Goal: Task Accomplishment & Management: Manage account settings

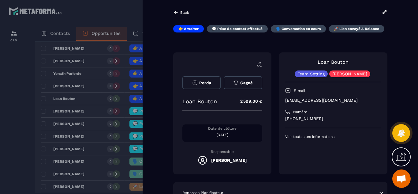
scroll to position [135, 0]
click at [275, 159] on div "Perdu Gagné Loan Bouton 2 599,00 € Date de clôture [DATE] Responsable [PERSON_N…" at bounding box center [280, 113] width 214 height 122
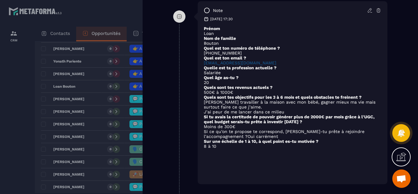
scroll to position [368, 0]
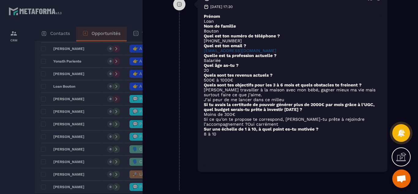
click at [20, 114] on div at bounding box center [209, 97] width 418 height 194
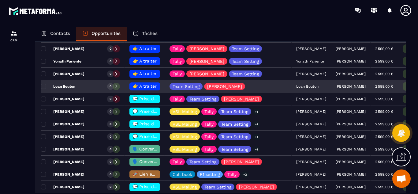
click at [147, 86] on span "👉 A traiter" at bounding box center [145, 86] width 24 height 5
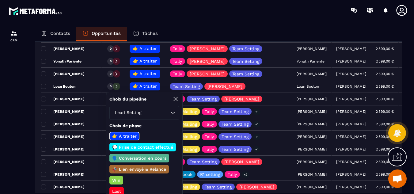
click at [142, 147] on p "💬 Prise de contact effectué" at bounding box center [142, 147] width 63 height 6
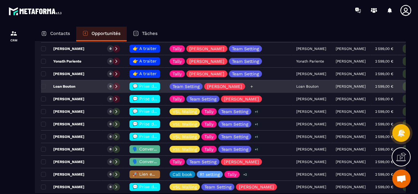
click at [250, 88] on icon at bounding box center [252, 87] width 4 height 4
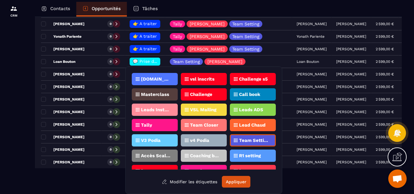
click at [5, 138] on div at bounding box center [14, 91] width 28 height 191
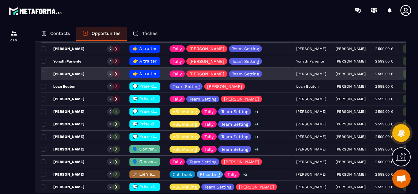
click at [79, 73] on p "[PERSON_NAME]" at bounding box center [62, 73] width 43 height 5
